Goal: Information Seeking & Learning: Learn about a topic

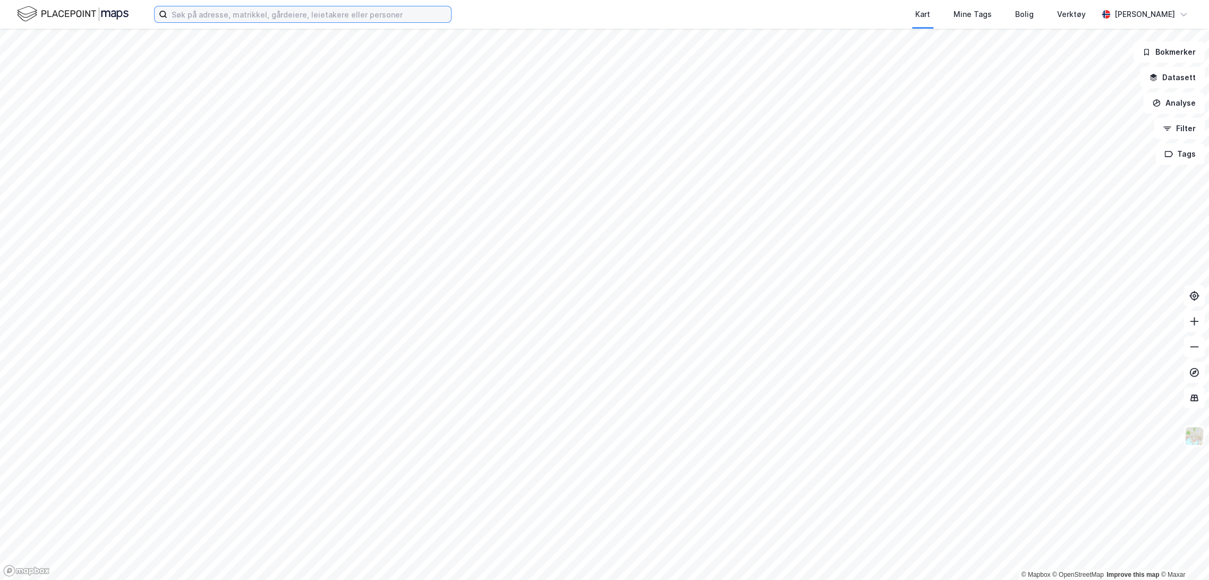
click at [369, 16] on input at bounding box center [309, 14] width 284 height 16
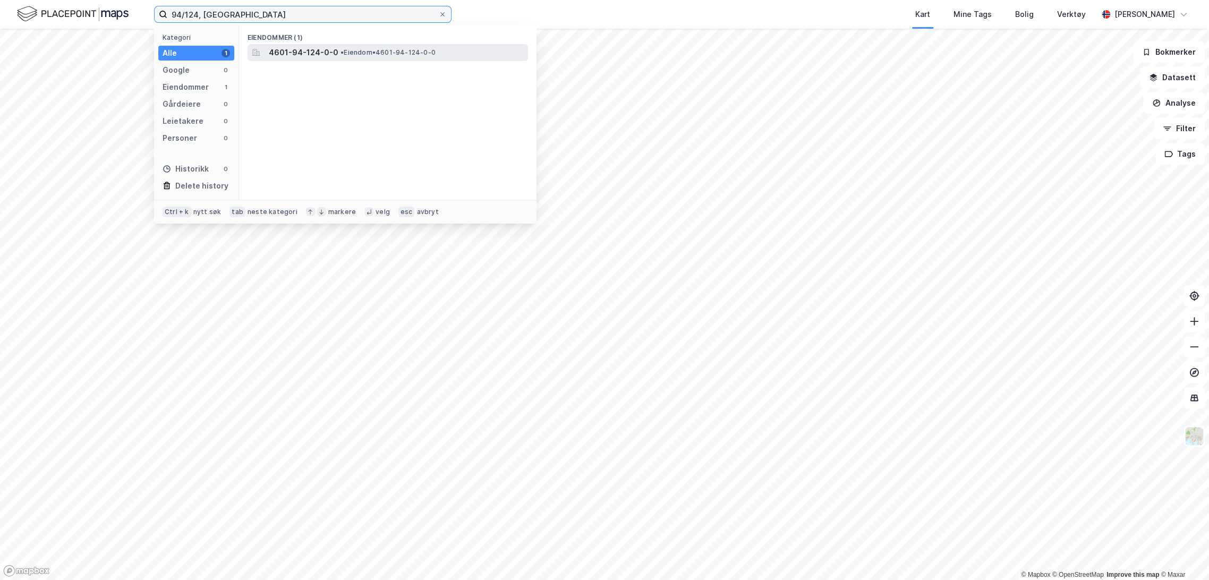
type input "94/124, [GEOGRAPHIC_DATA]"
click at [370, 48] on span "• Eiendom • 4601-94-124-0-0" at bounding box center [388, 52] width 95 height 9
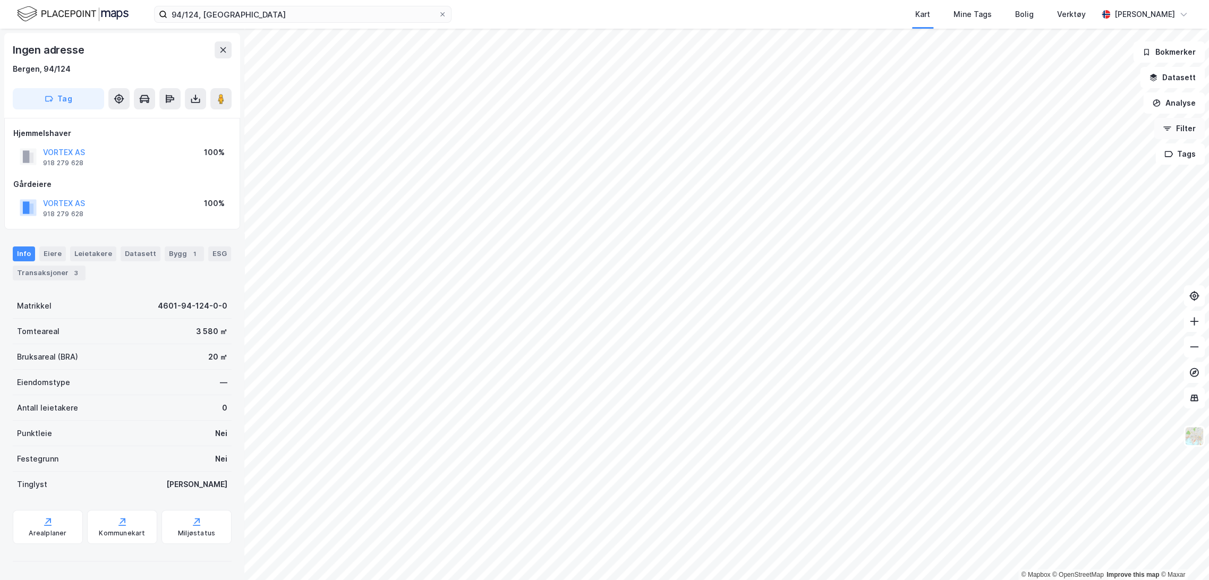
click at [1174, 134] on button "Filter" at bounding box center [1179, 128] width 51 height 21
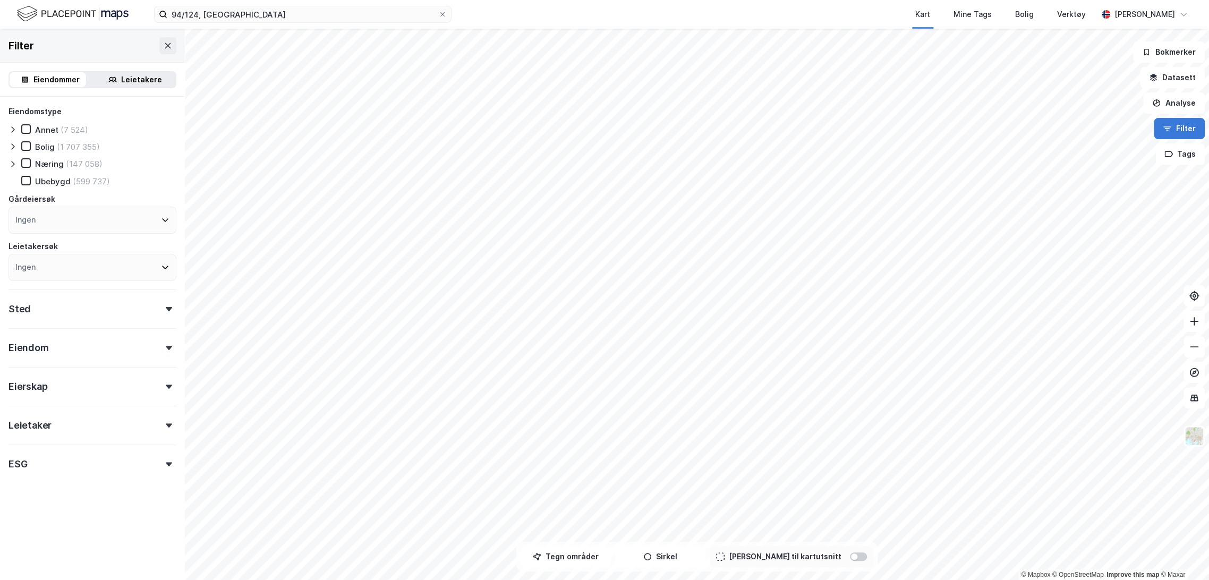
click at [1174, 132] on button "Filter" at bounding box center [1179, 128] width 51 height 21
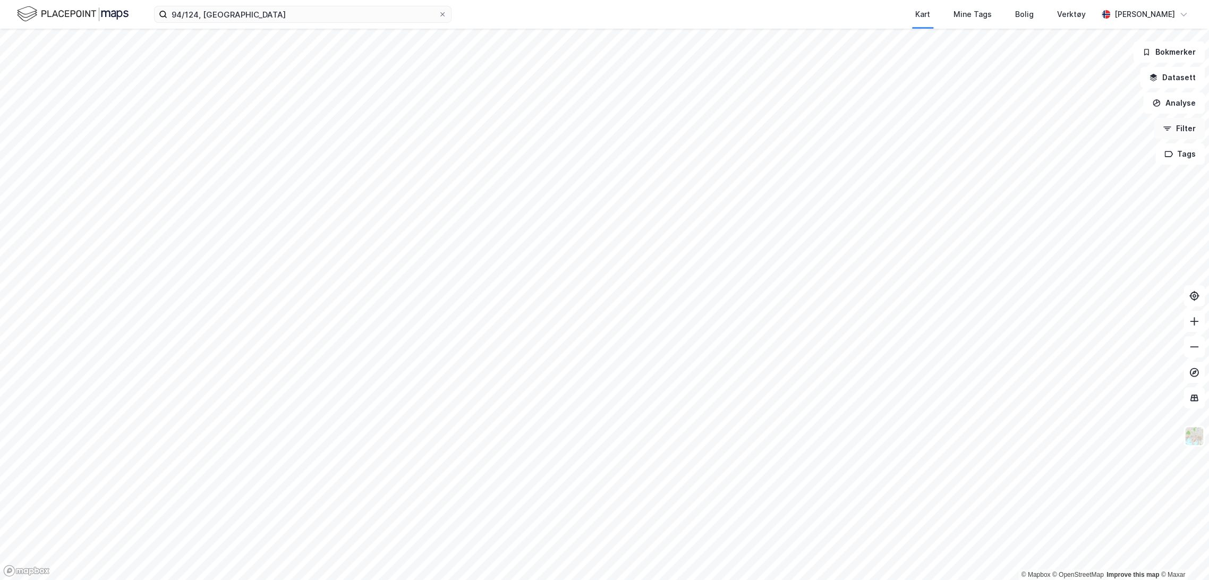
click at [1174, 129] on button "Filter" at bounding box center [1179, 128] width 51 height 21
